Goal: Find specific page/section: Find specific page/section

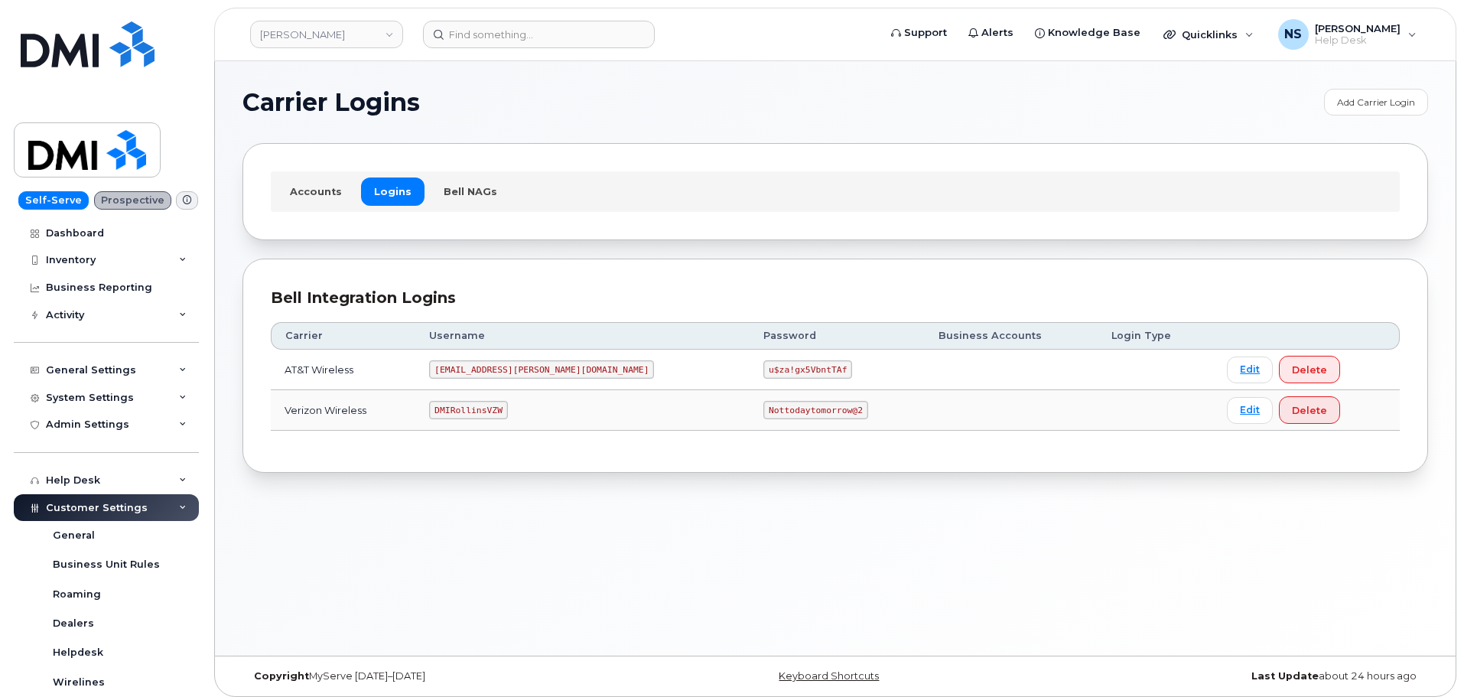
drag, startPoint x: 501, startPoint y: 353, endPoint x: 501, endPoint y: 363, distance: 10.7
click at [501, 363] on td "[EMAIL_ADDRESS][PERSON_NAME][DOMAIN_NAME]" at bounding box center [582, 370] width 334 height 41
click at [501, 367] on code "[EMAIL_ADDRESS][PERSON_NAME][DOMAIN_NAME]" at bounding box center [541, 369] width 225 height 18
click at [501, 366] on code "[EMAIL_ADDRESS][PERSON_NAME][DOMAIN_NAME]" at bounding box center [541, 369] width 225 height 18
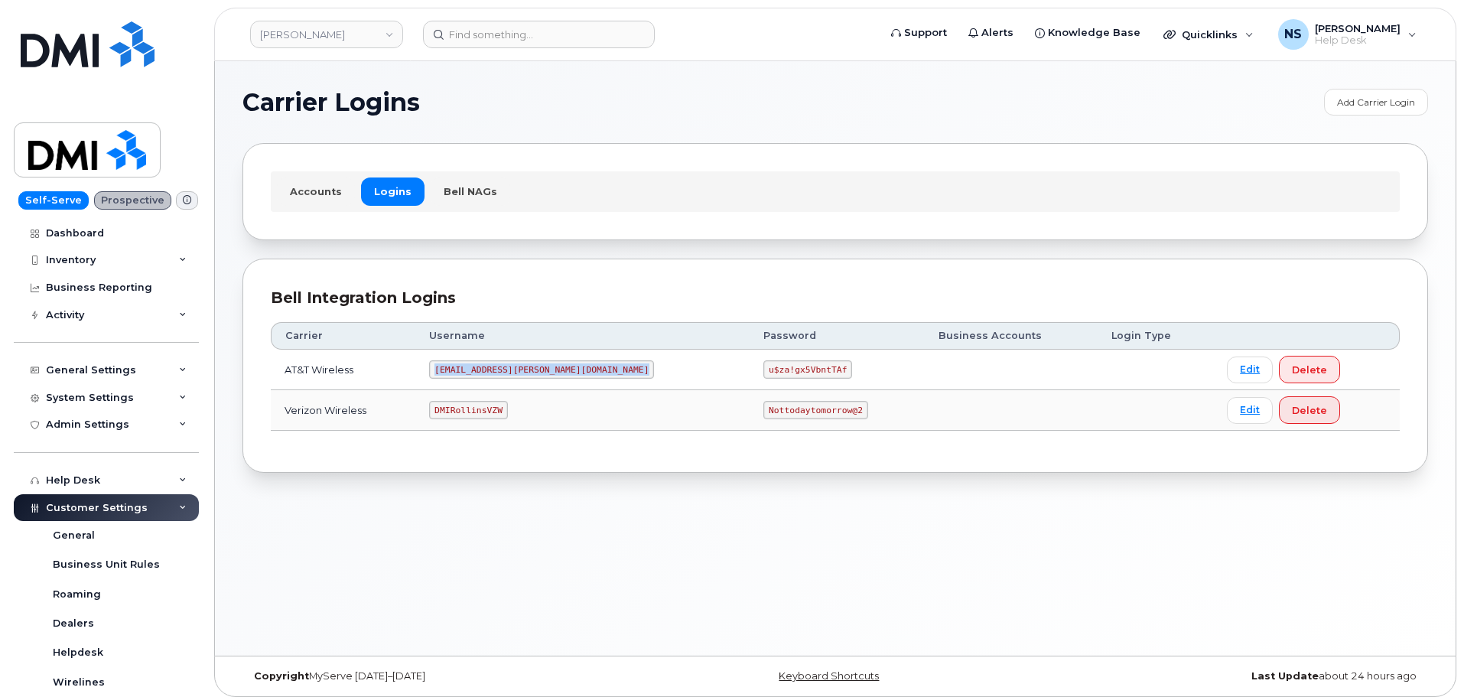
click at [750, 359] on td "u$za!gx5VbntTAf" at bounding box center [837, 370] width 174 height 41
click at [510, 52] on header "[PERSON_NAME] Support Alerts Knowledge Base Quicklinks Suspend / Cancel Device …" at bounding box center [835, 35] width 1242 height 54
click at [511, 37] on input at bounding box center [539, 35] width 232 height 28
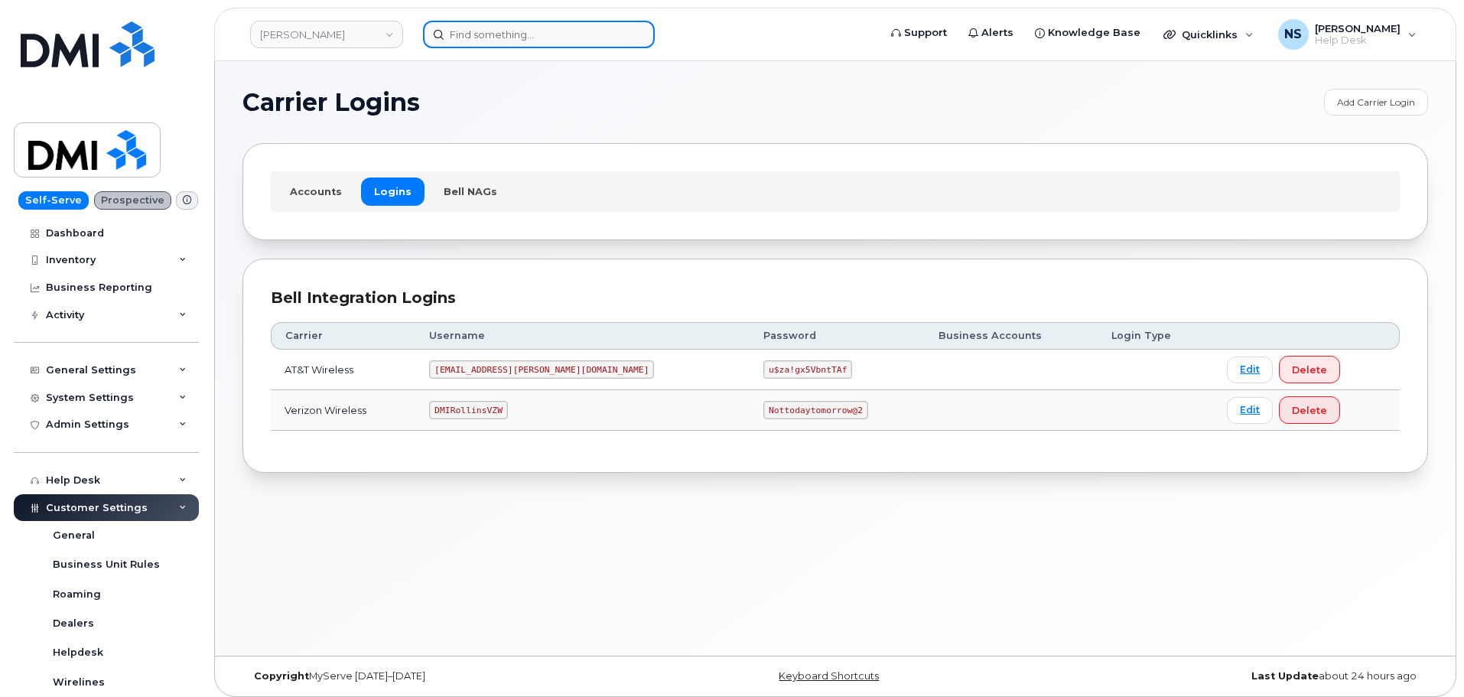
paste input "8153435128"
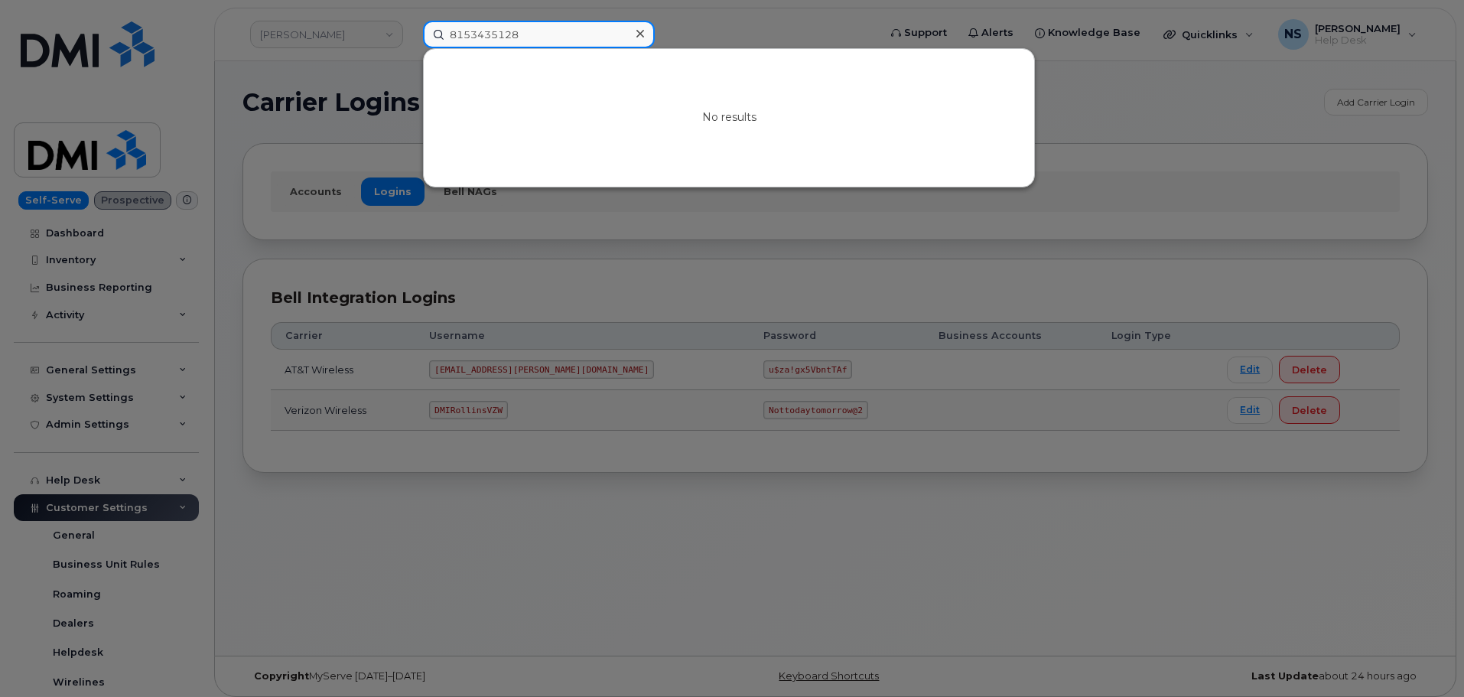
drag, startPoint x: 545, startPoint y: 37, endPoint x: 348, endPoint y: 9, distance: 199.3
click at [411, 21] on div "8153435128 No results" at bounding box center [646, 35] width 470 height 28
type input "[PERSON_NAME]"
click at [295, 53] on div at bounding box center [732, 348] width 1464 height 697
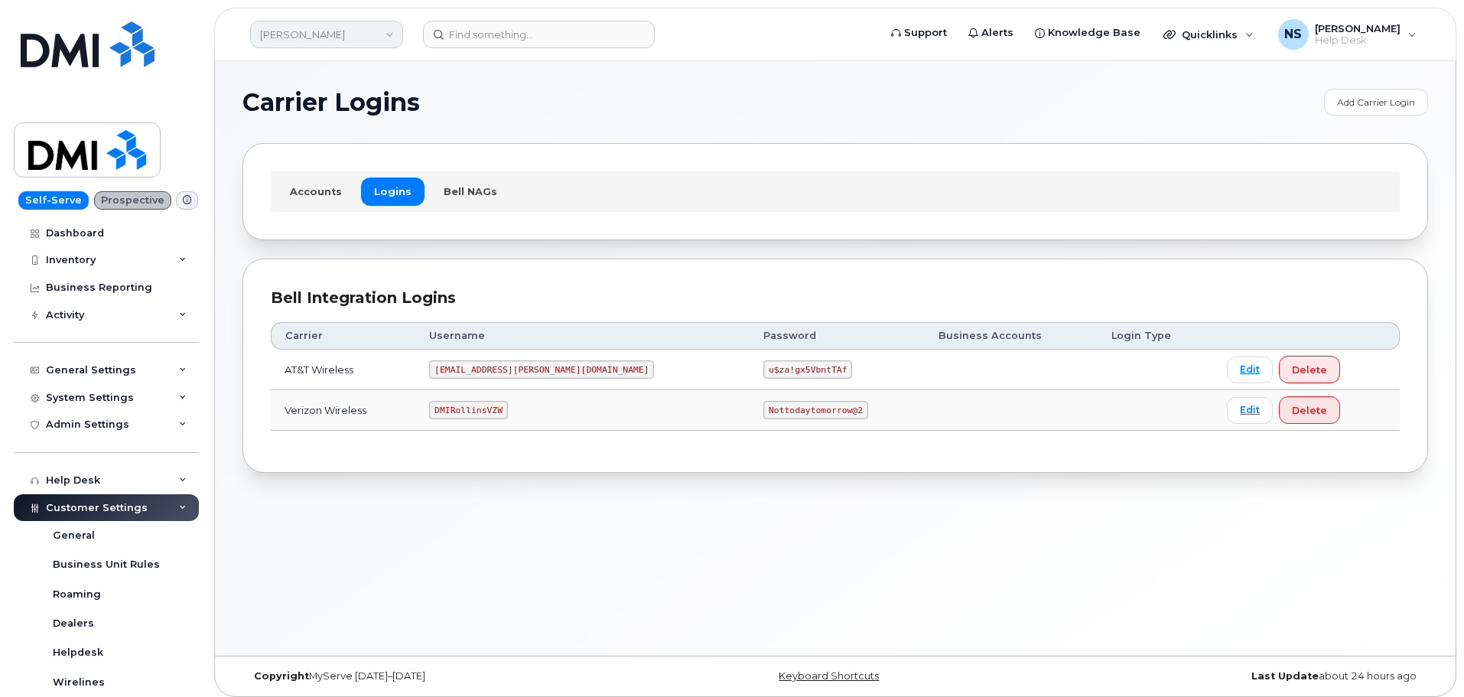
click at [304, 34] on link "[PERSON_NAME]" at bounding box center [326, 35] width 153 height 28
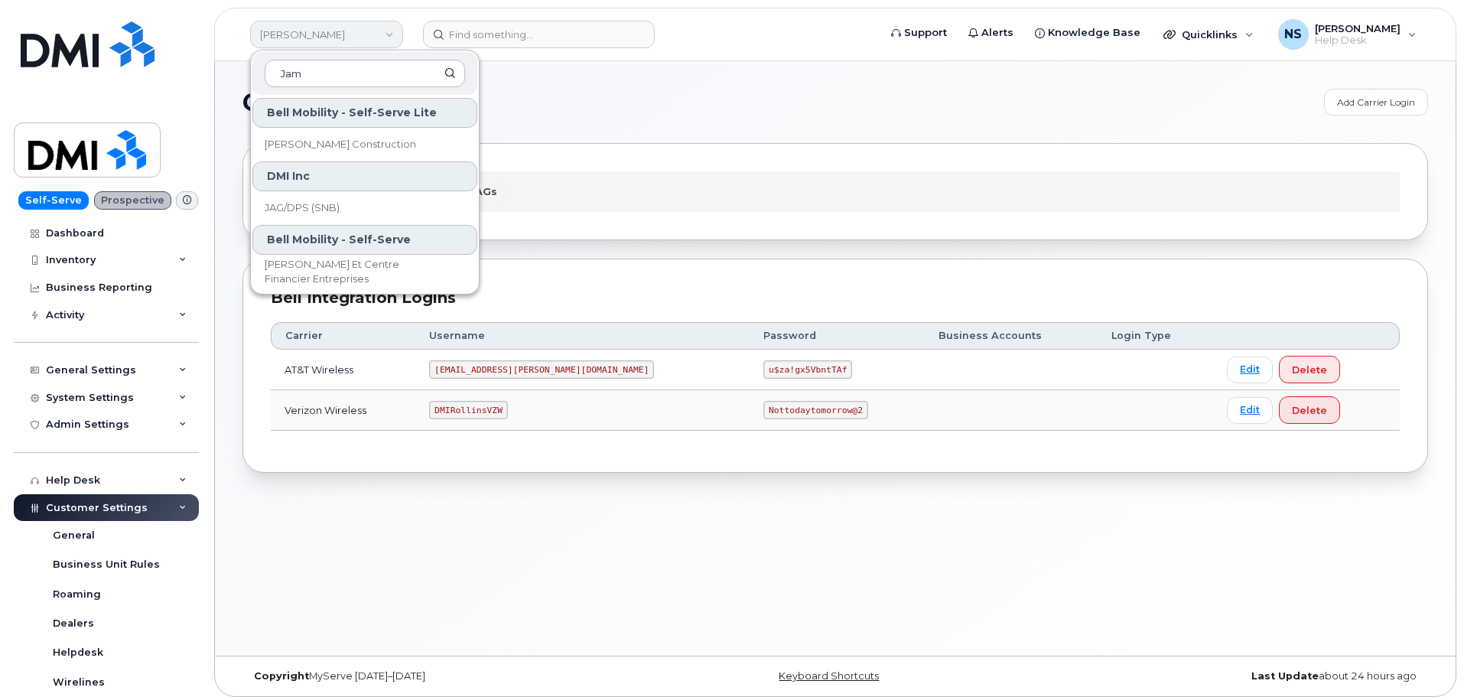
type input "[PERSON_NAME]"
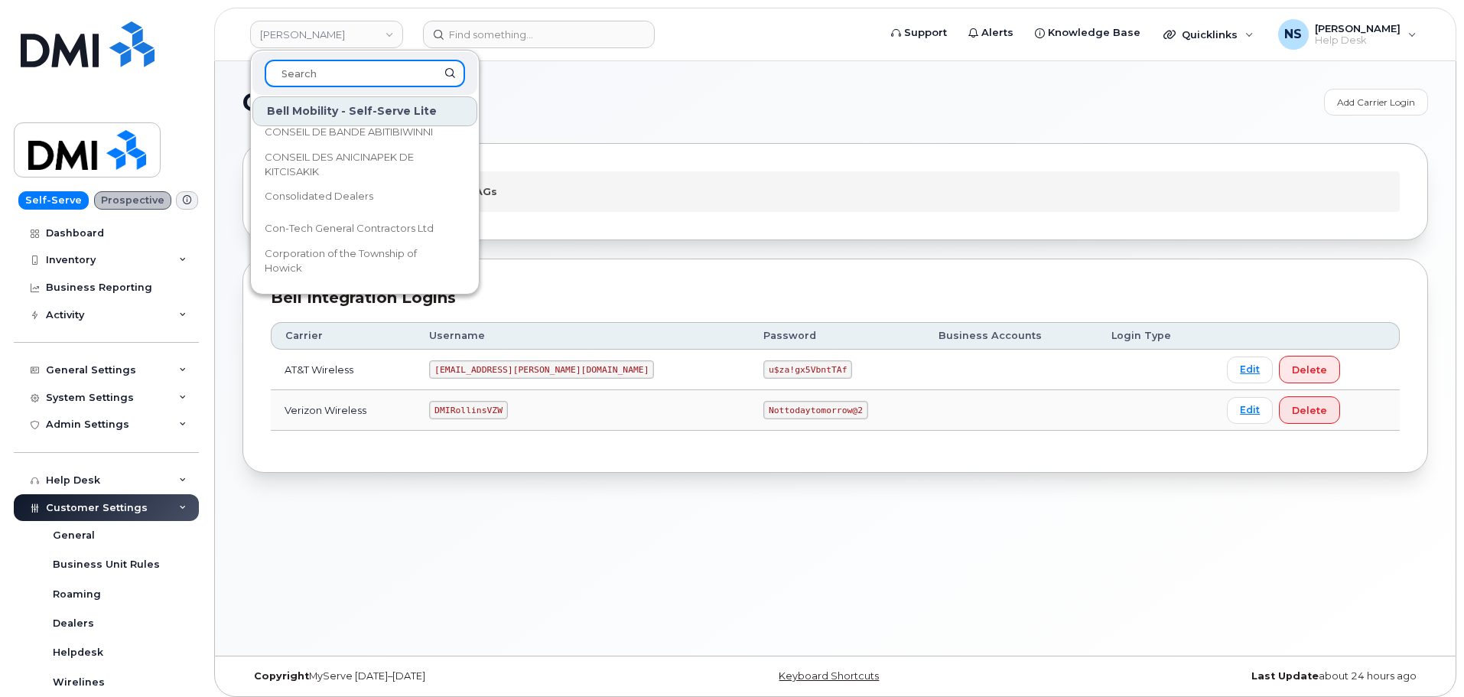
scroll to position [1683, 0]
